Goal: Task Accomplishment & Management: Use online tool/utility

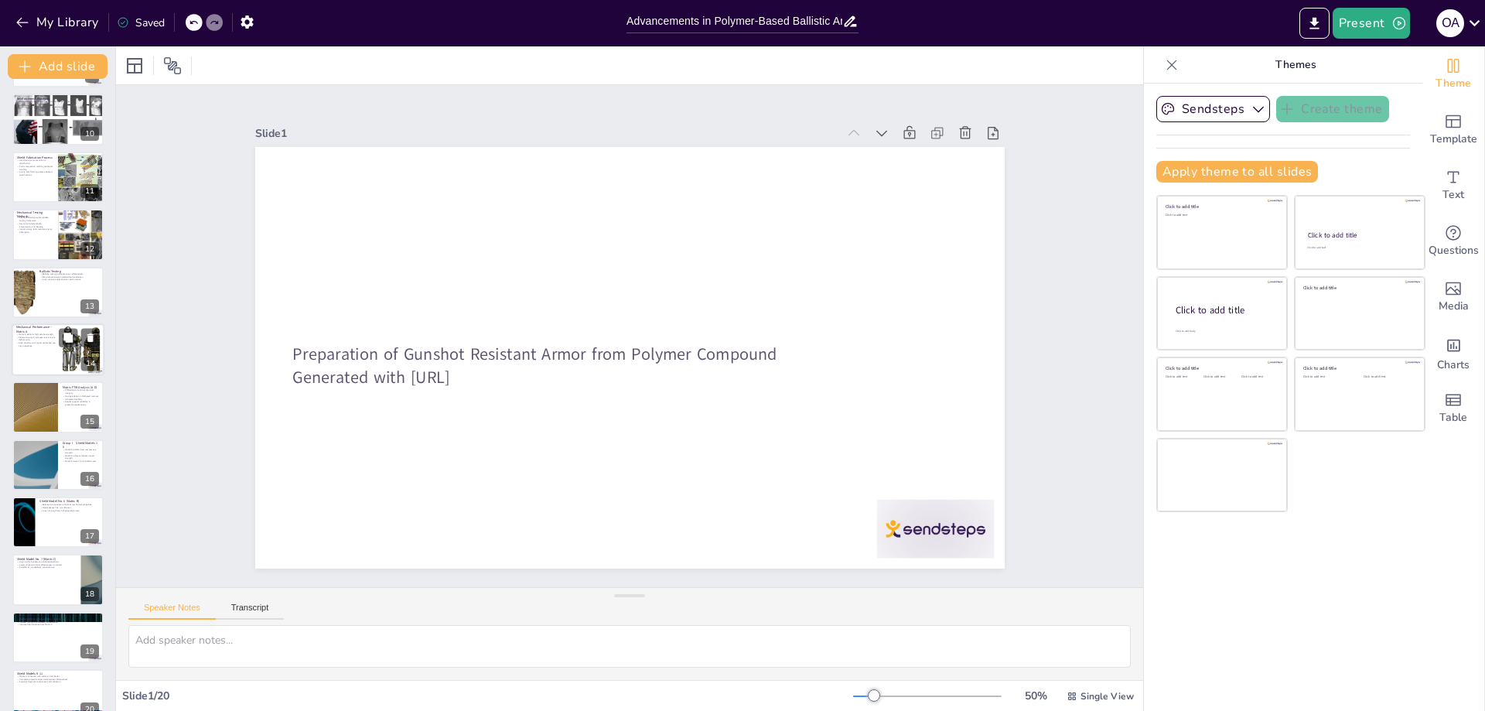
scroll to position [538, 0]
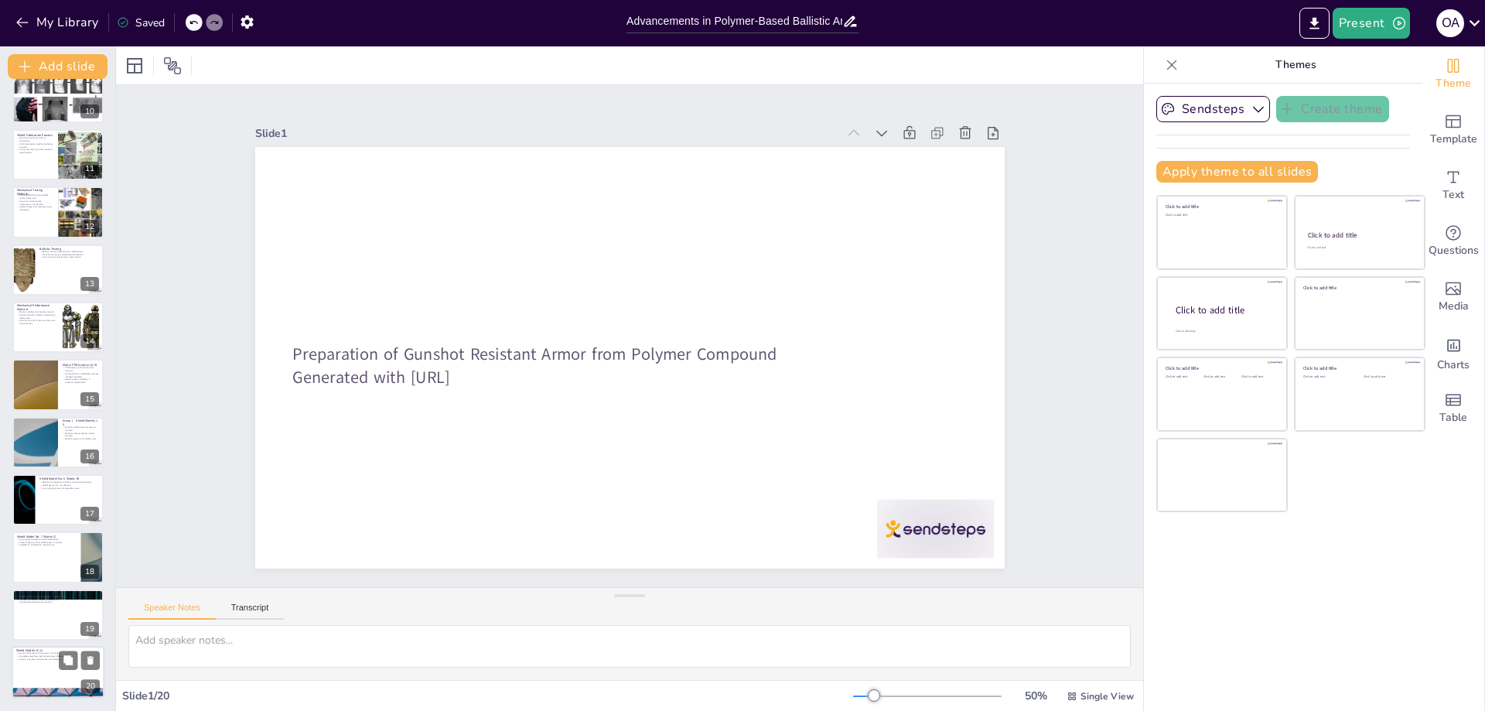
click at [46, 667] on div at bounding box center [58, 672] width 93 height 53
type textarea "The enhancement of Matrix D with ceramics and Kevlar significantly boosts its p…"
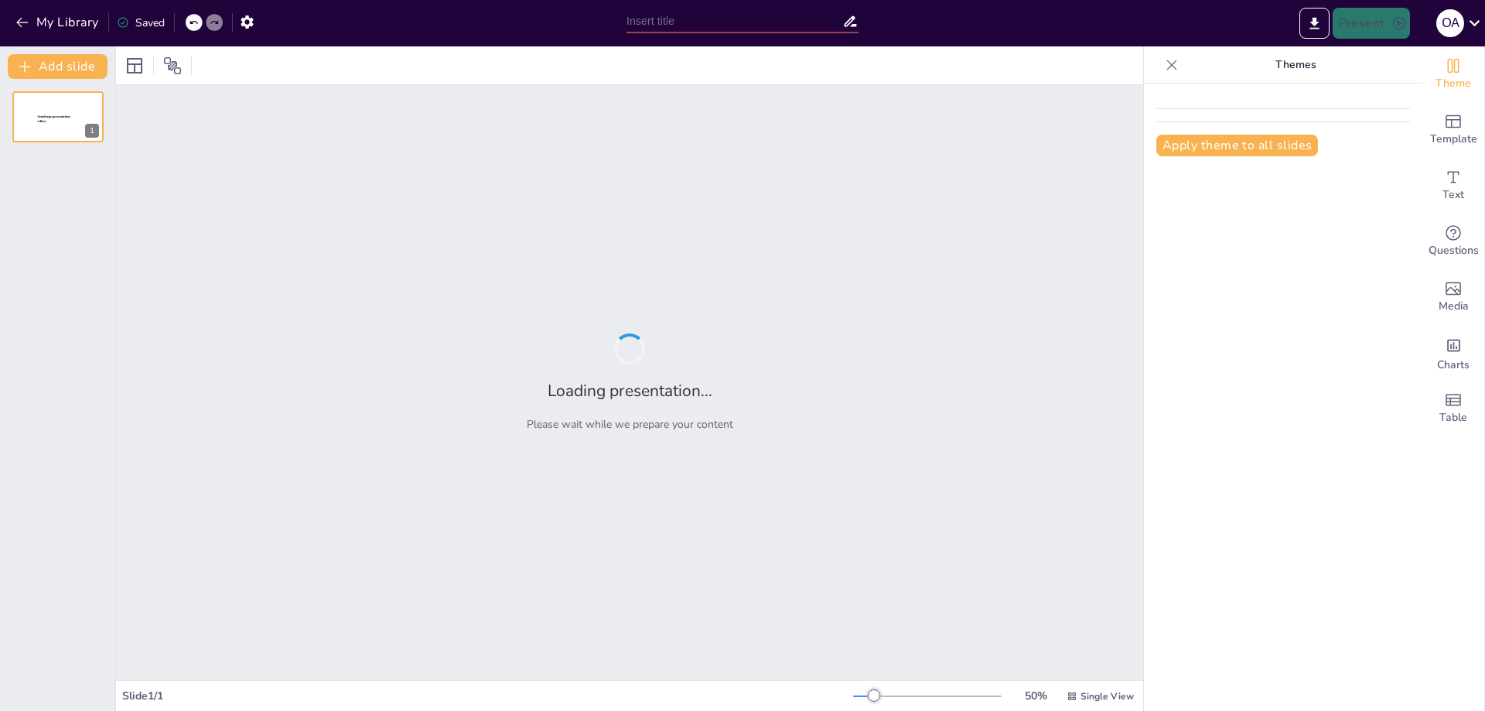
type input "Advancements in Polymer-Based Ballistic Armor: A Comprehensive Study"
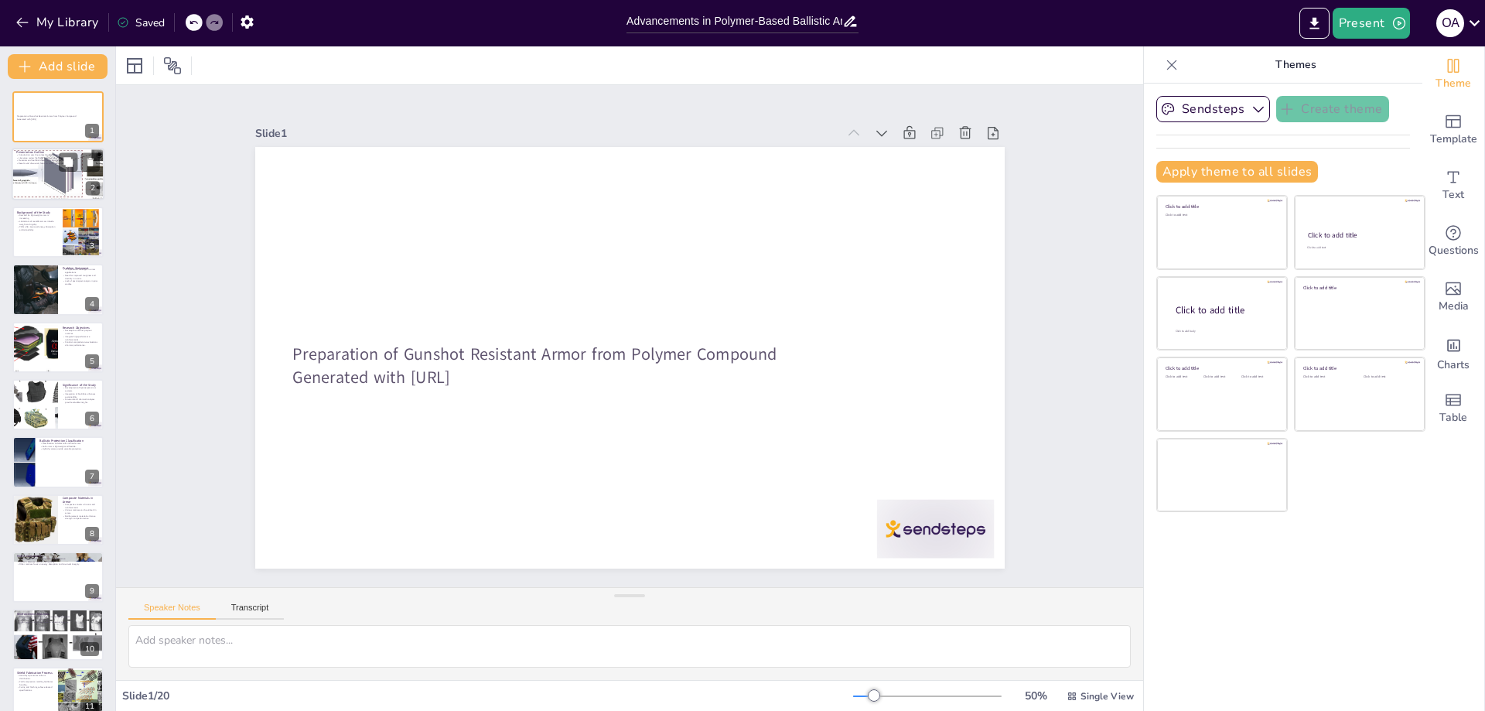
click at [37, 174] on div at bounding box center [58, 175] width 108 height 53
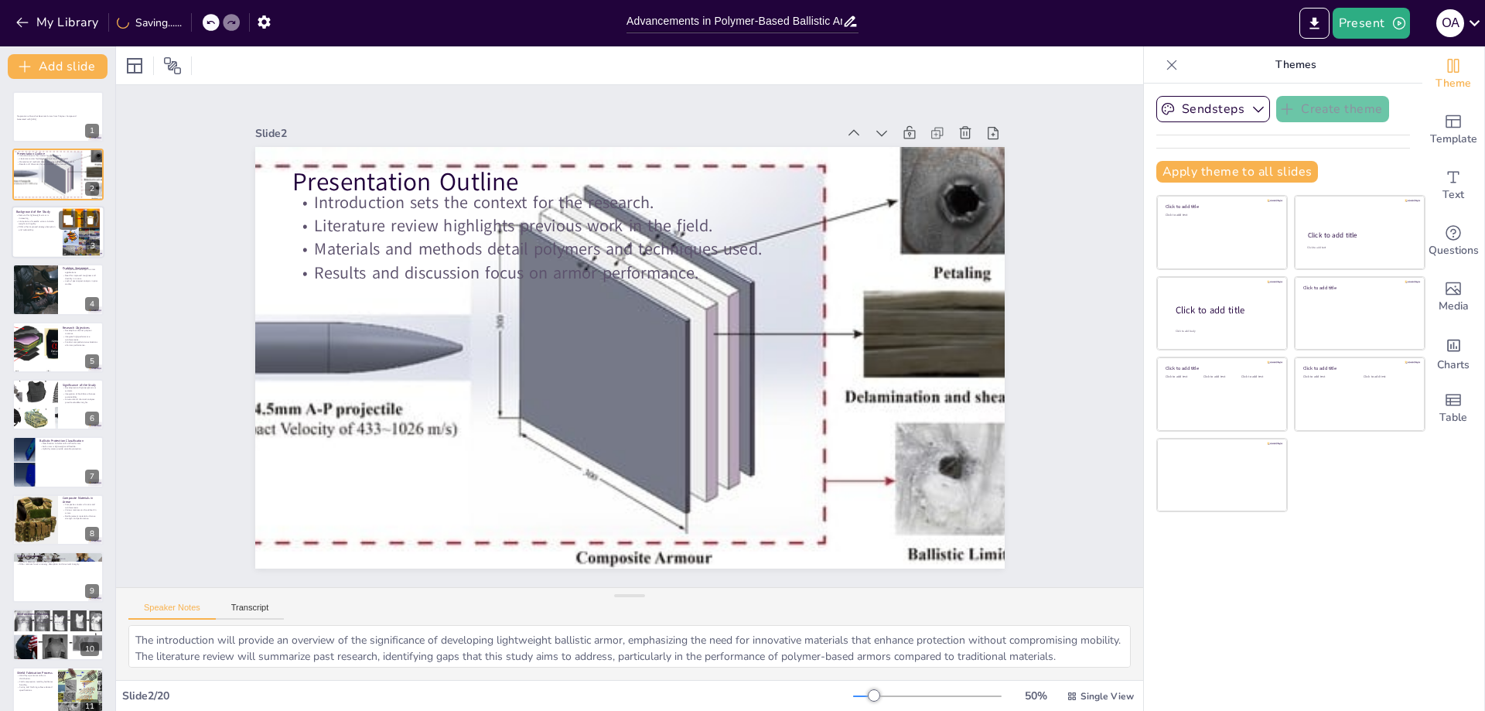
click at [33, 228] on p "PMCs offer improved energy absorption and tailorability." at bounding box center [37, 227] width 42 height 5
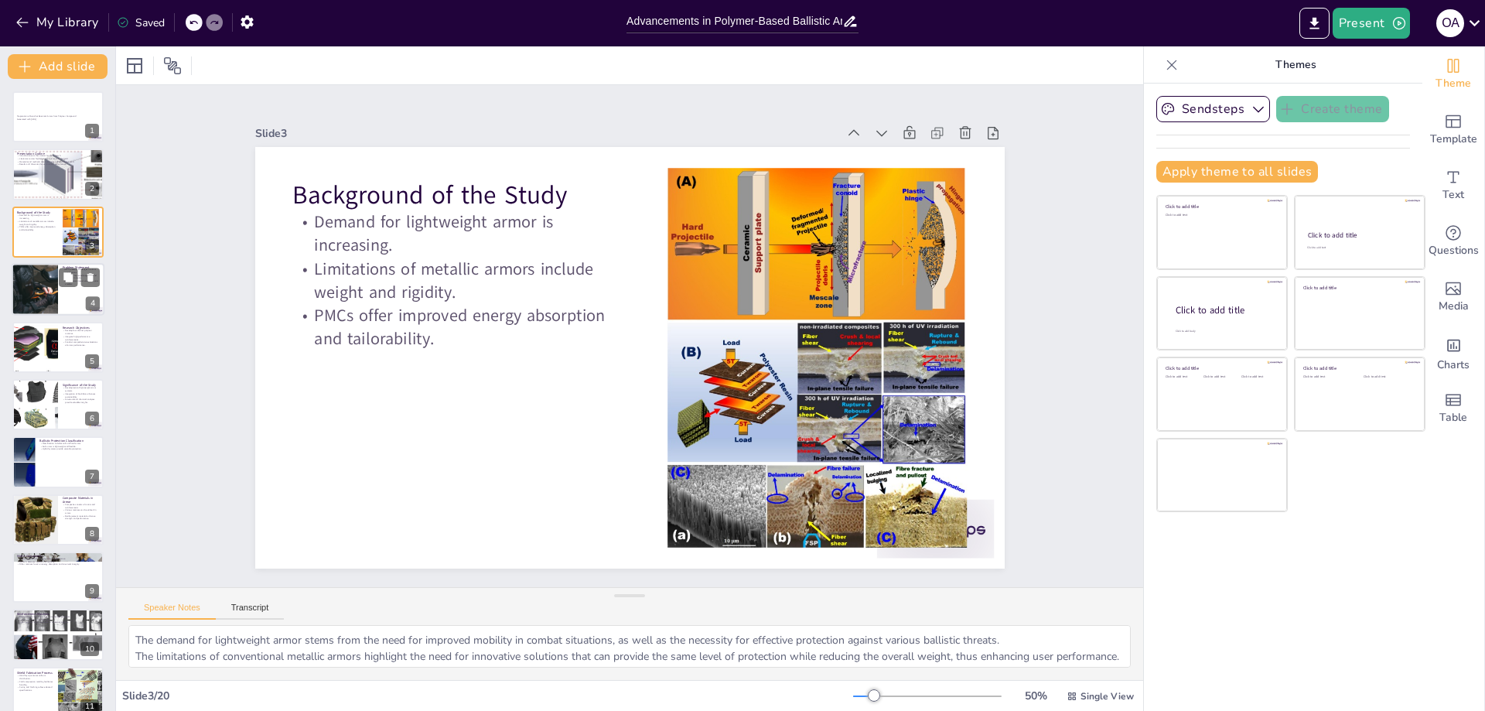
click at [26, 302] on div at bounding box center [34, 289] width 79 height 53
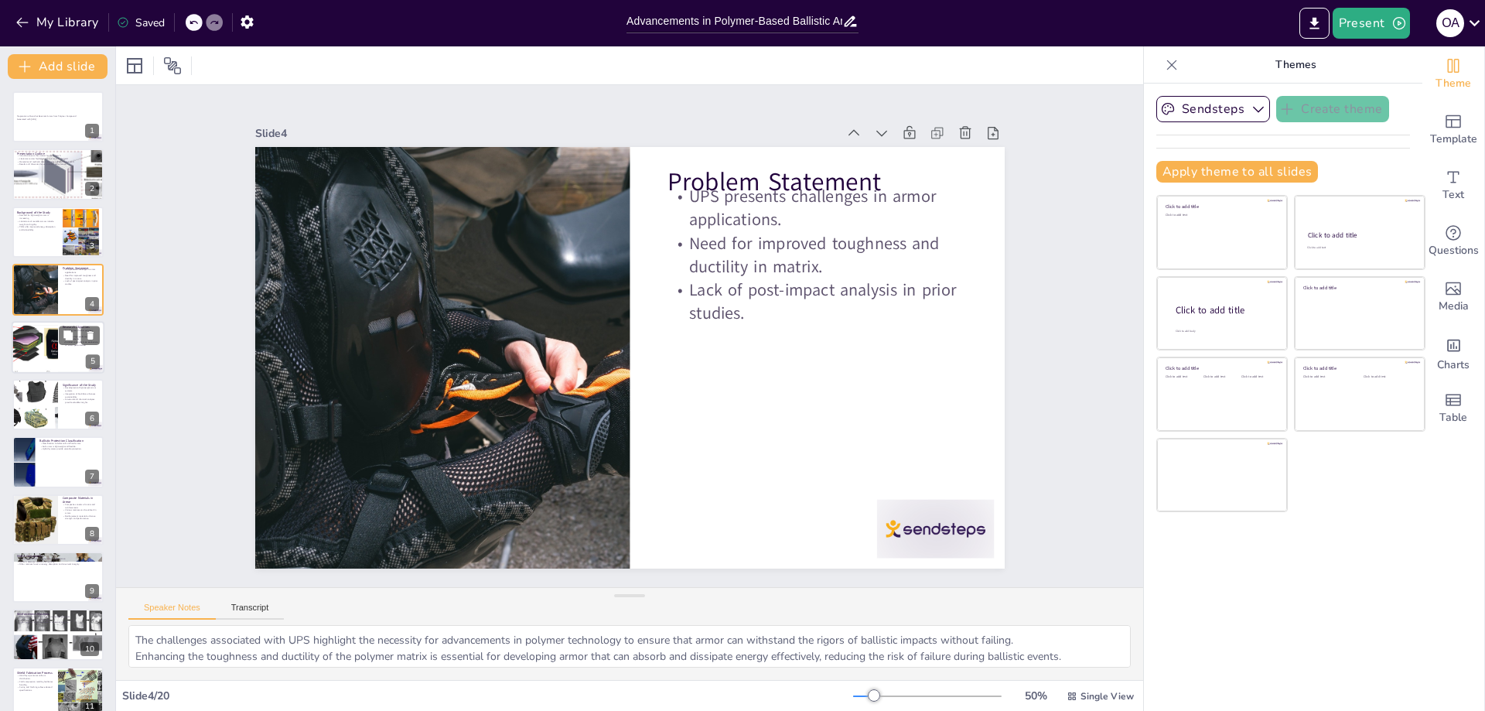
click at [29, 345] on div at bounding box center [35, 347] width 128 height 53
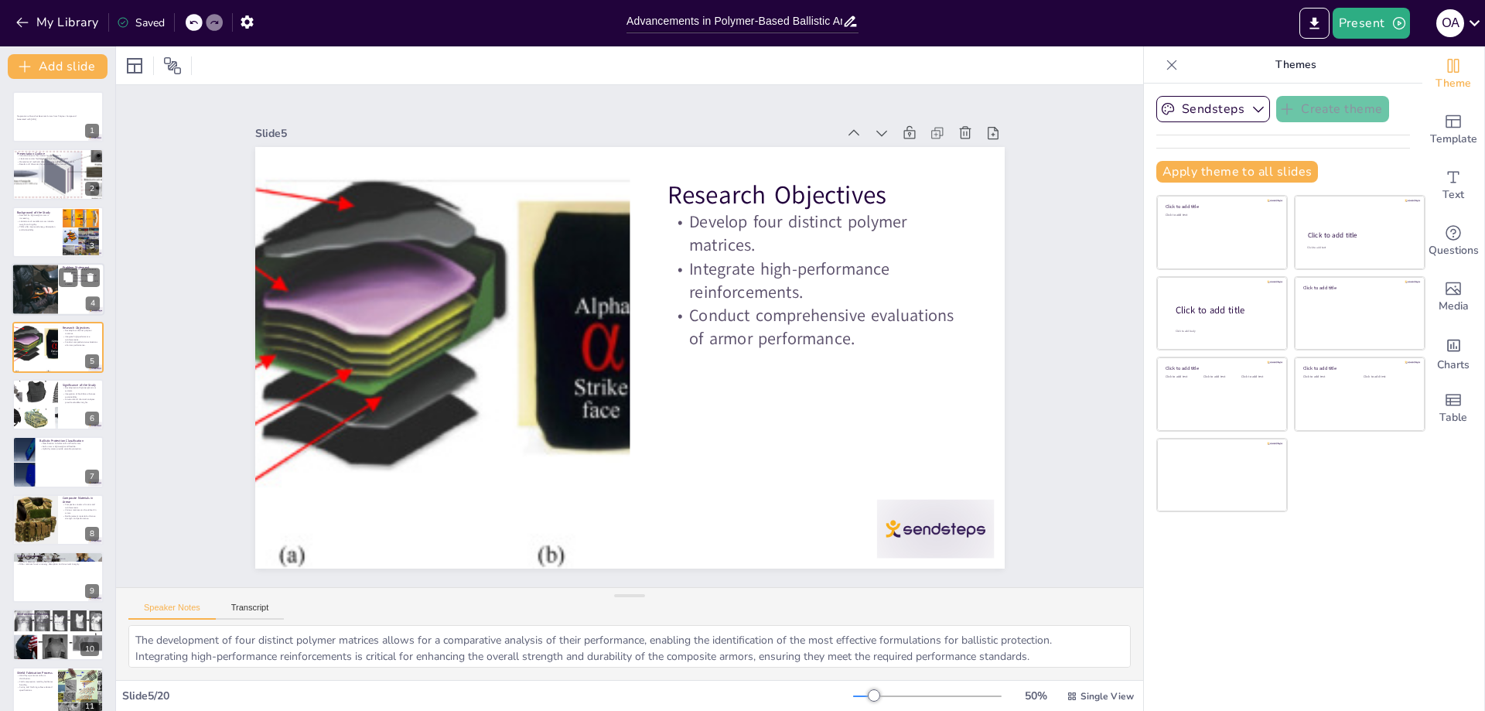
click at [34, 297] on div at bounding box center [34, 289] width 79 height 53
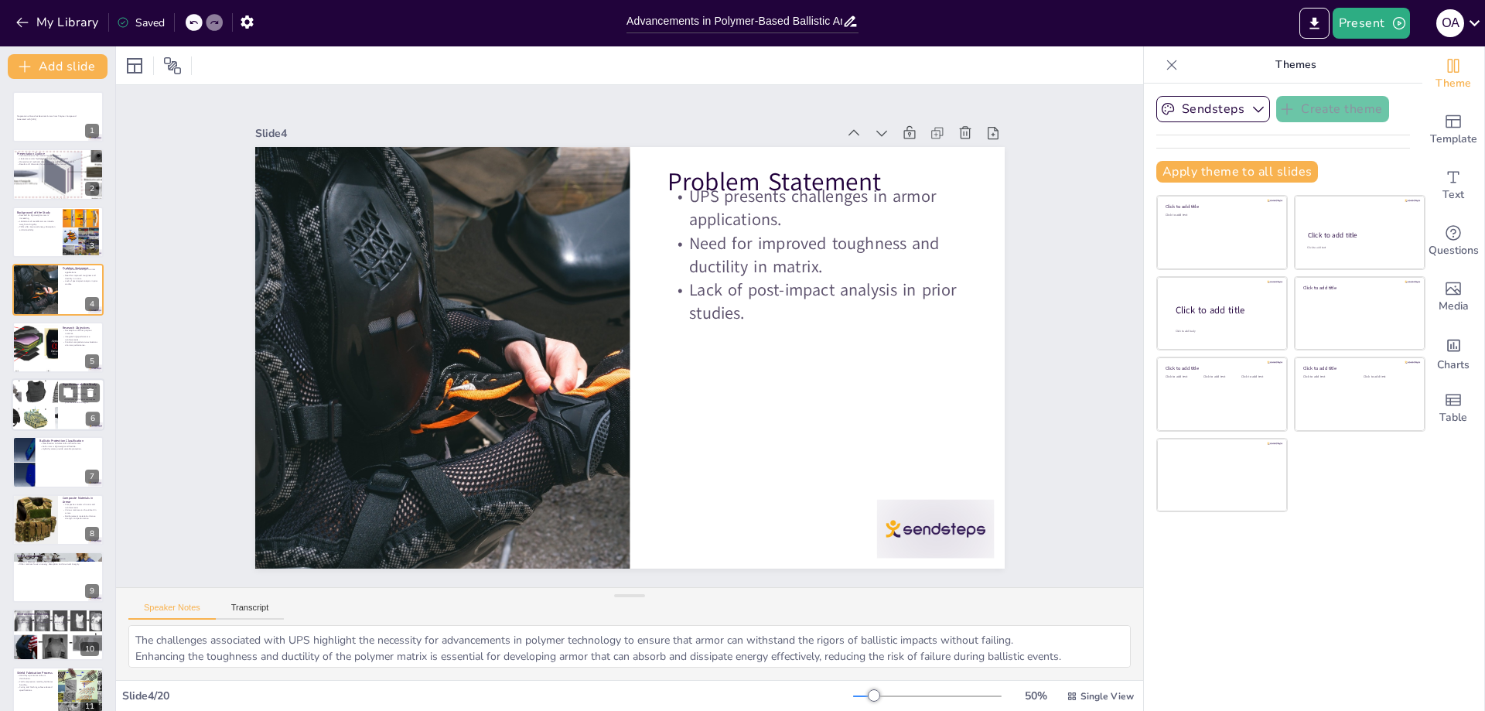
click at [35, 418] on div at bounding box center [35, 404] width 74 height 53
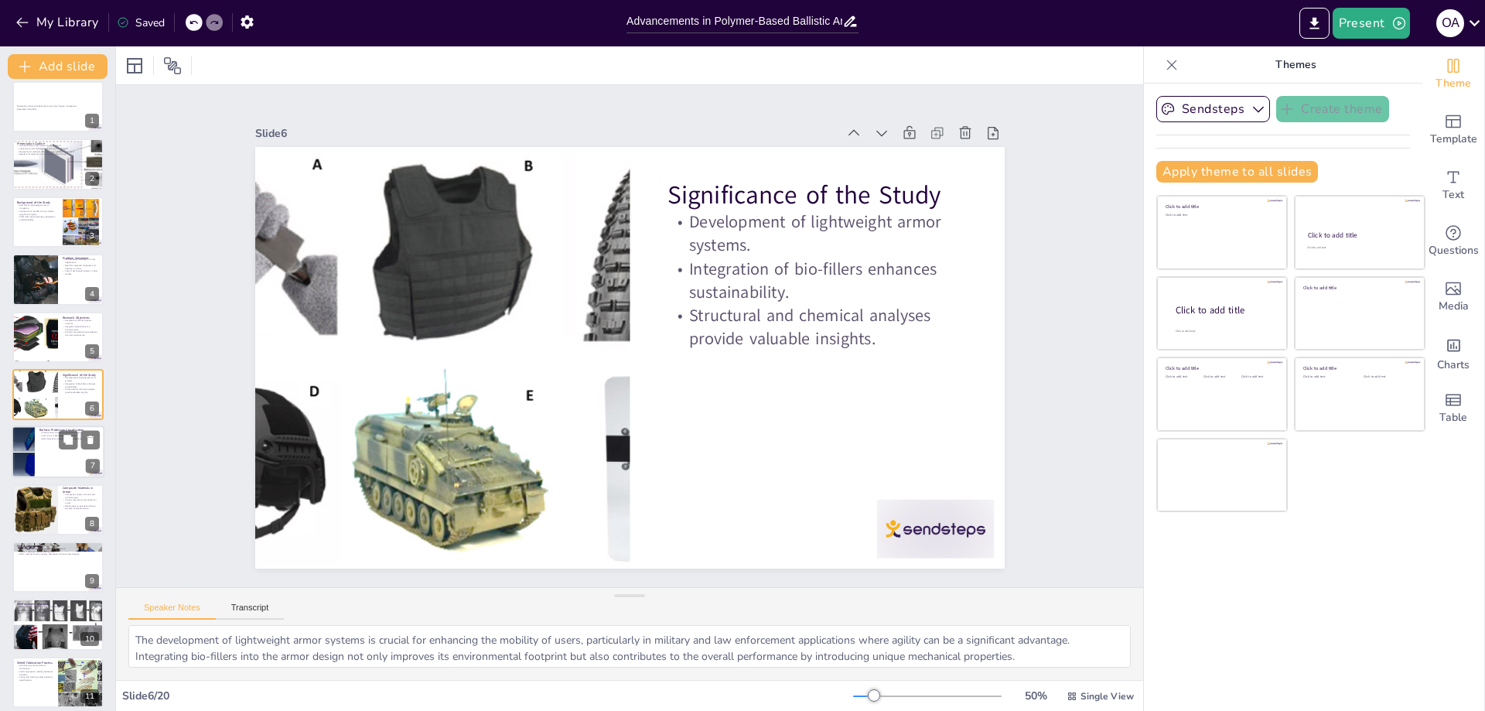
click at [45, 460] on div at bounding box center [58, 452] width 93 height 53
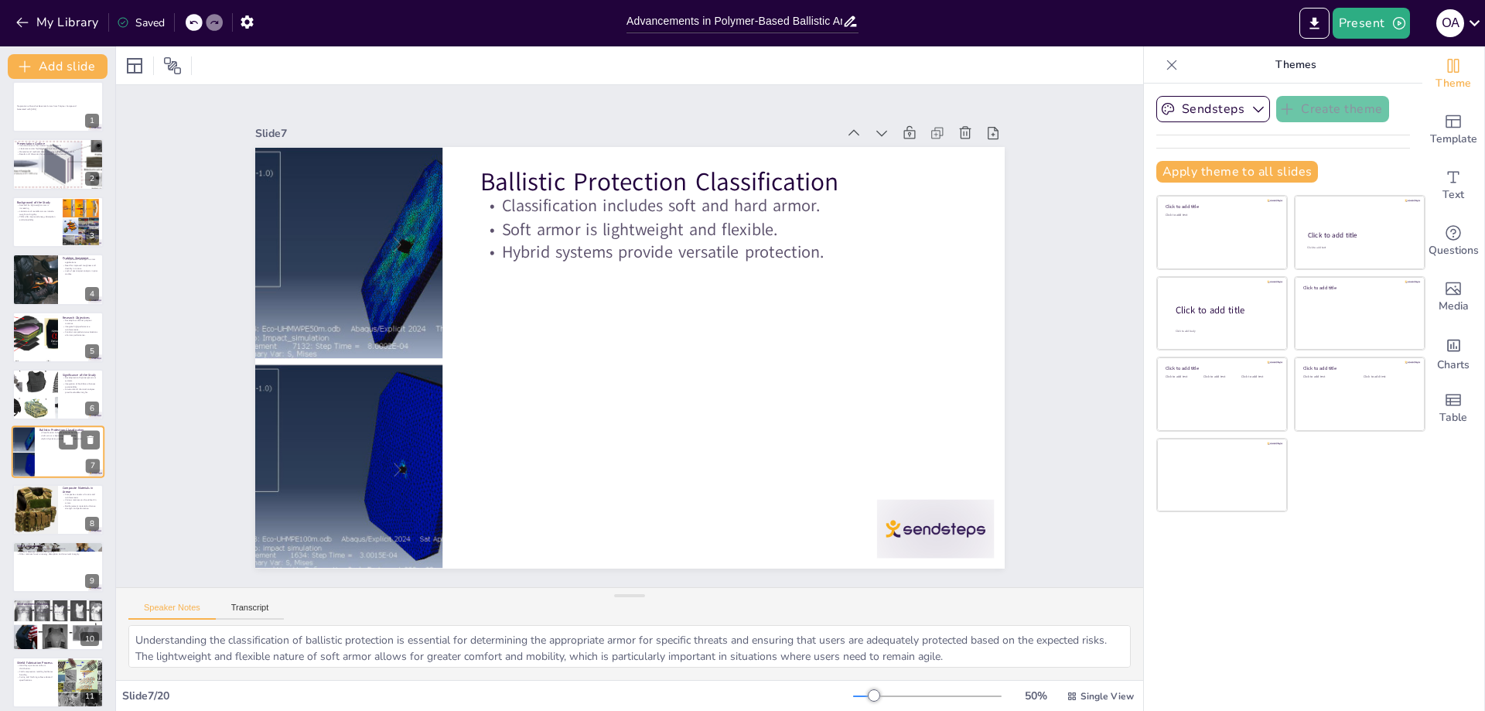
scroll to position [67, 0]
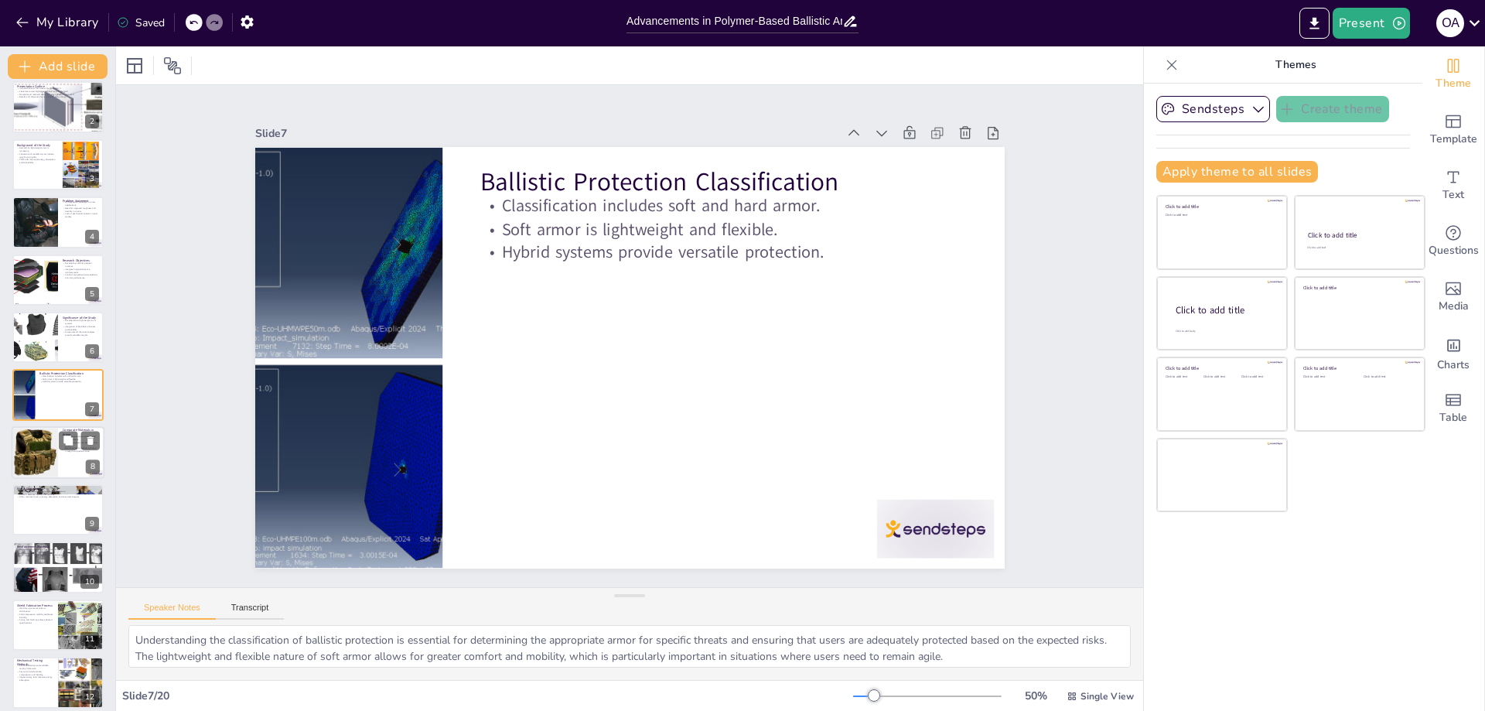
click at [36, 470] on div at bounding box center [35, 452] width 53 height 53
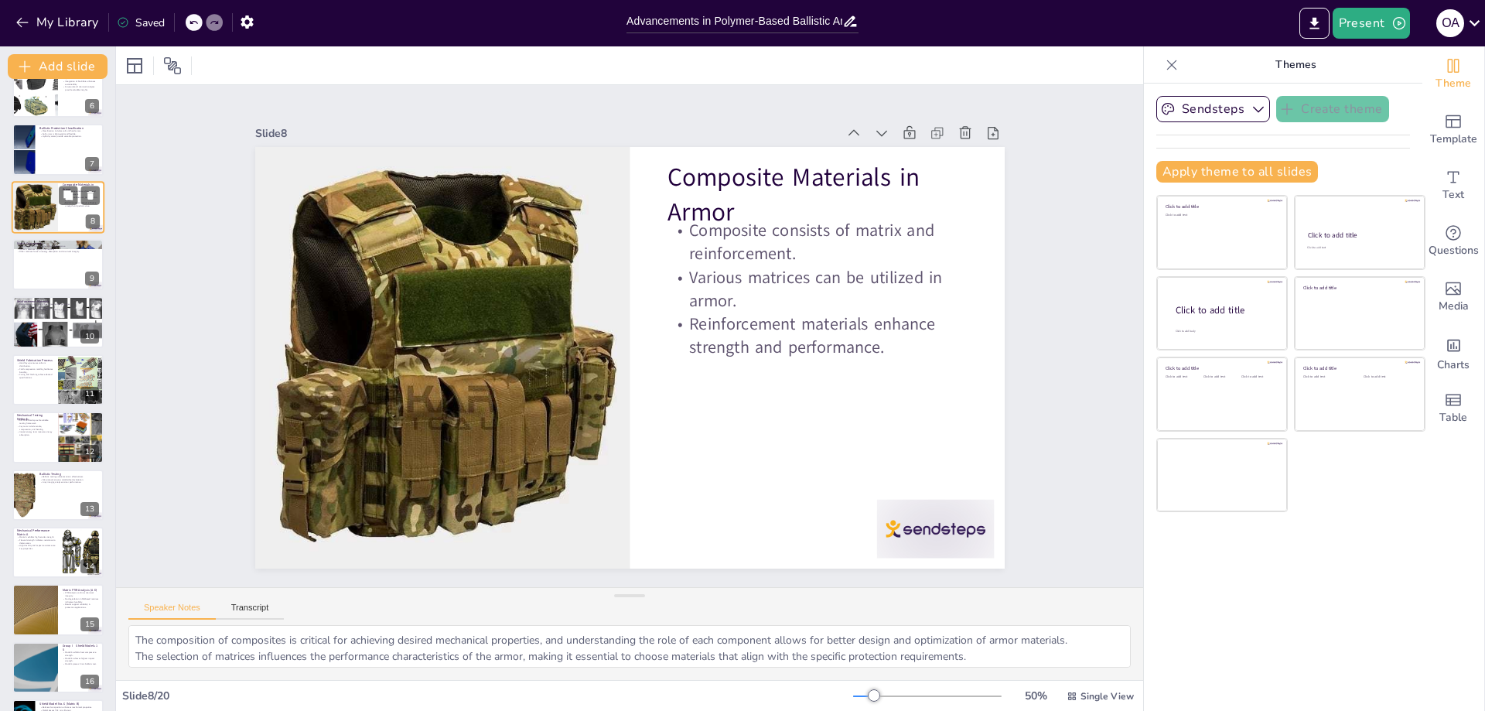
scroll to position [434, 0]
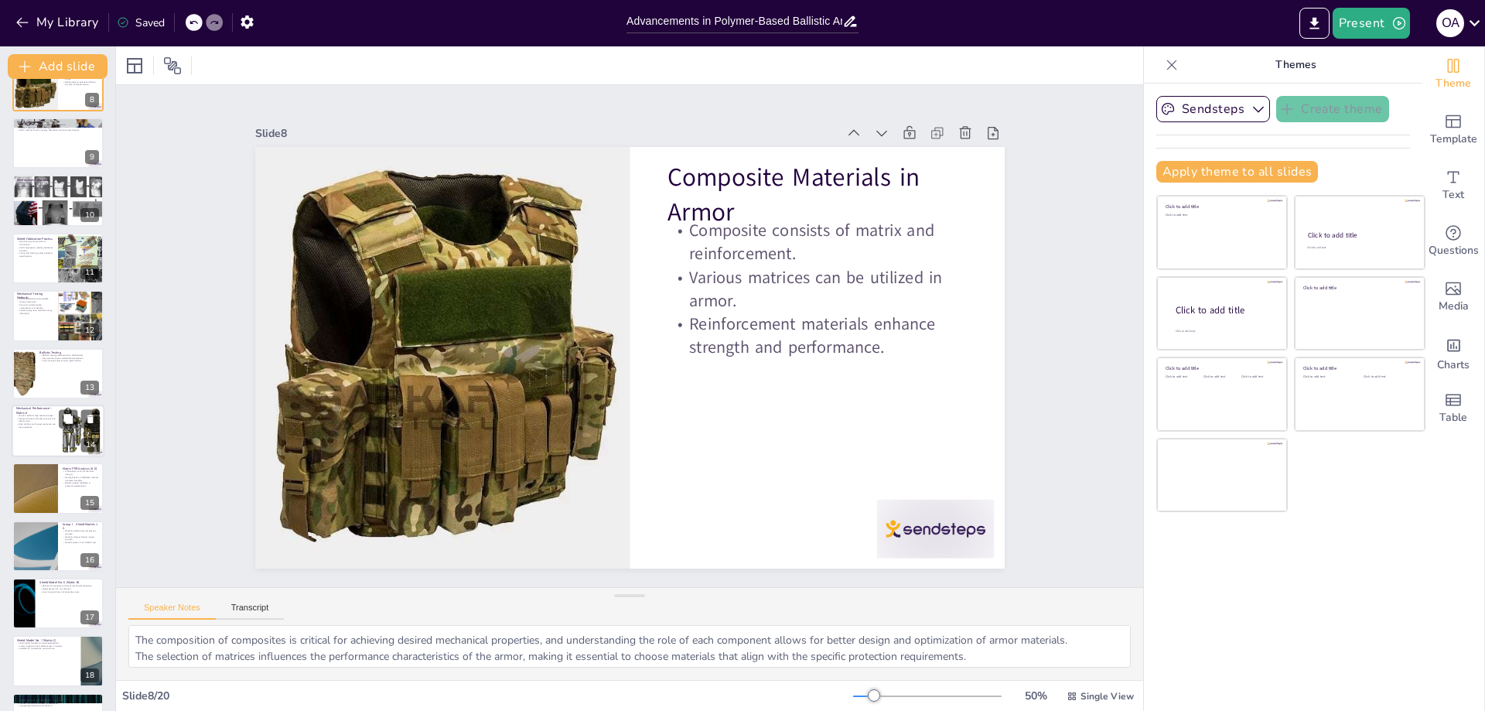
click at [51, 429] on div at bounding box center [58, 431] width 93 height 53
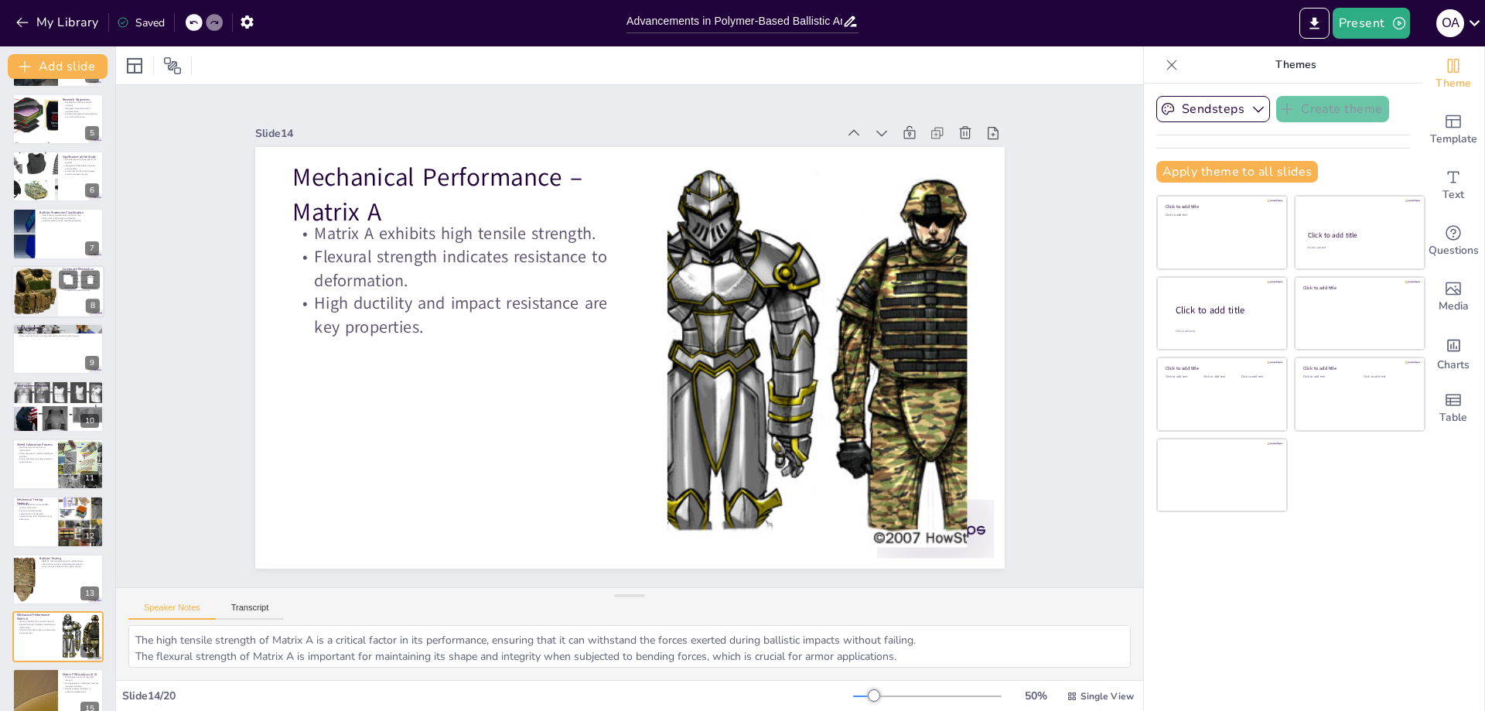
click at [42, 284] on div at bounding box center [35, 291] width 53 height 53
type textarea "The composition of composites is critical for achieving desired mechanical prop…"
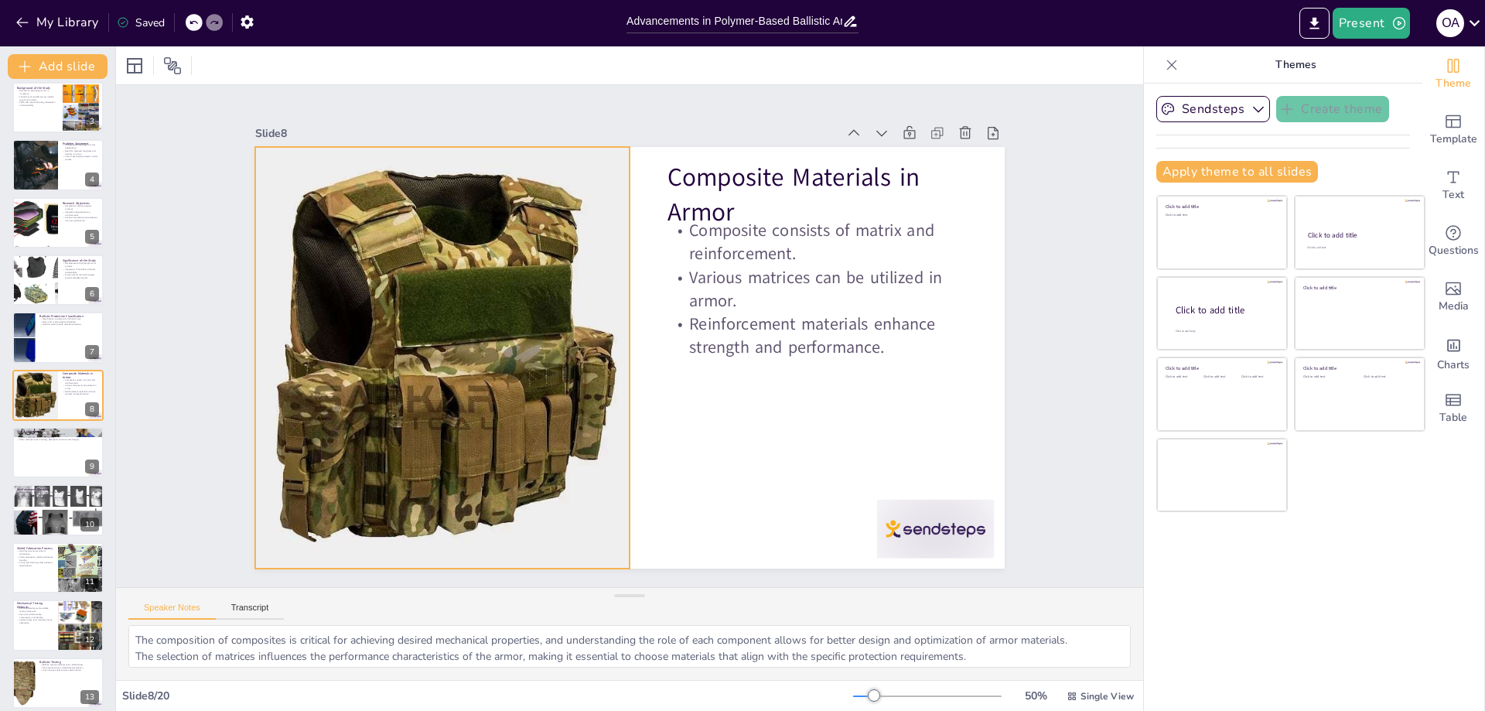
click at [432, 304] on div at bounding box center [441, 338] width 463 height 463
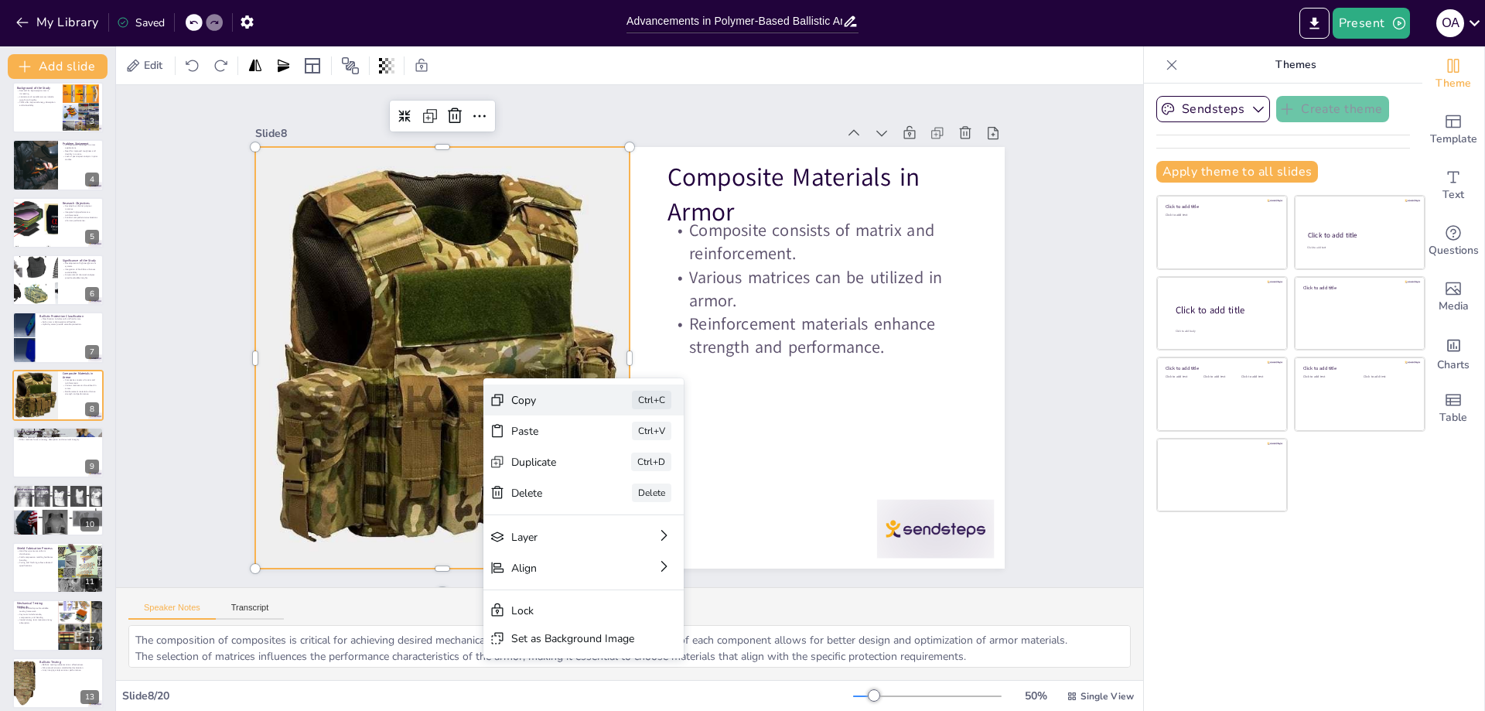
click at [627, 478] on div "Copy" at bounding box center [665, 485] width 77 height 15
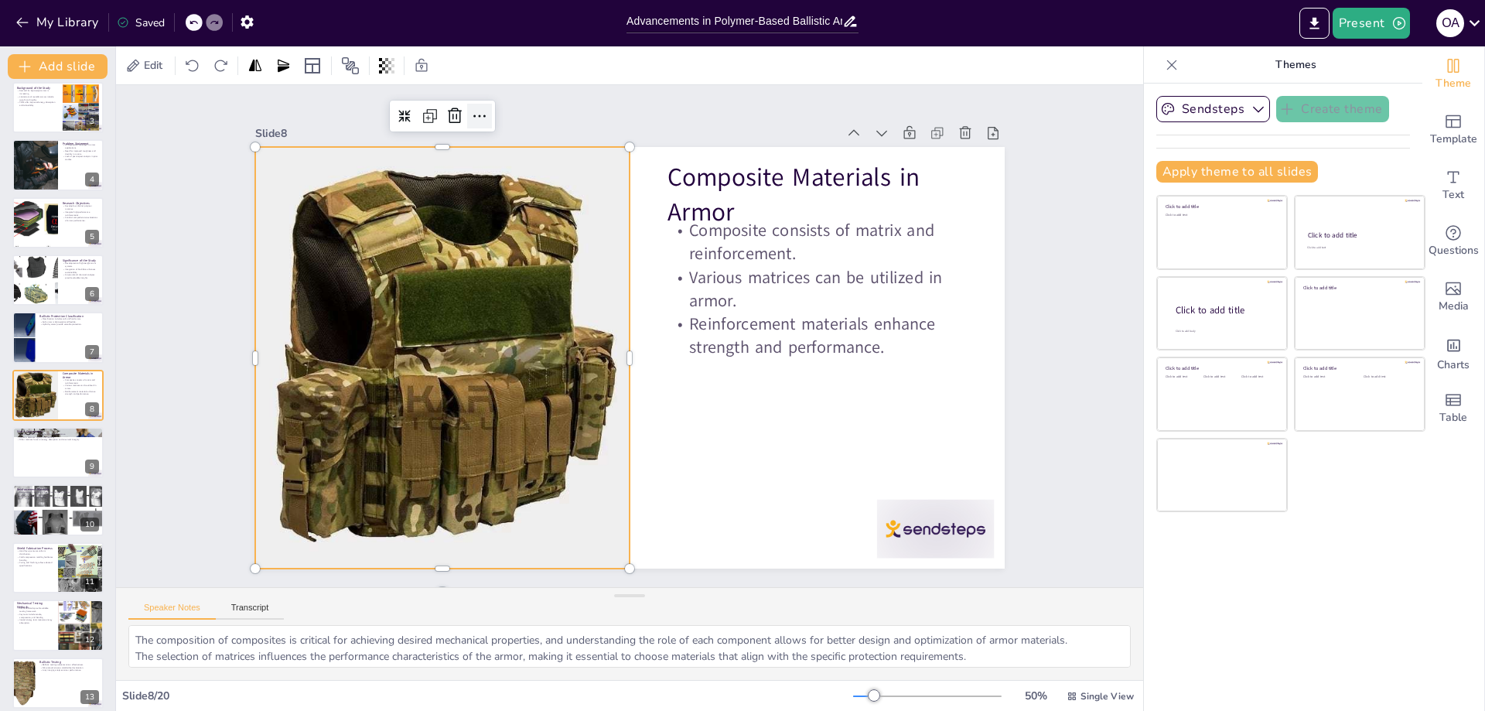
click at [493, 107] on icon at bounding box center [503, 101] width 20 height 20
click at [1022, 302] on div "Slide 1 Preparation of Gunshot Resistant Armor from Polymer Compound Generated …" at bounding box center [630, 336] width 880 height 550
